Goal: Task Accomplishment & Management: Manage account settings

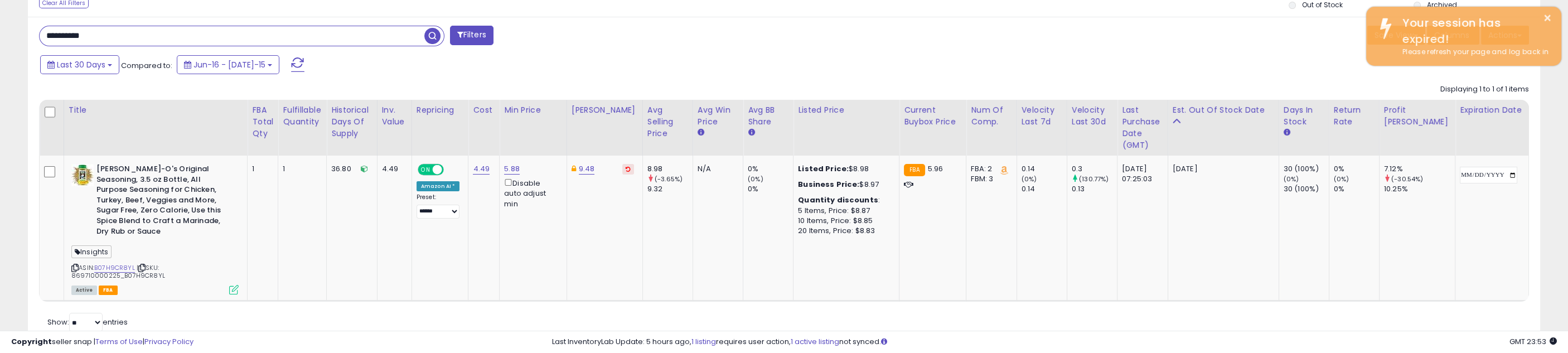
scroll to position [229, 879]
